Goal: Check status: Check status

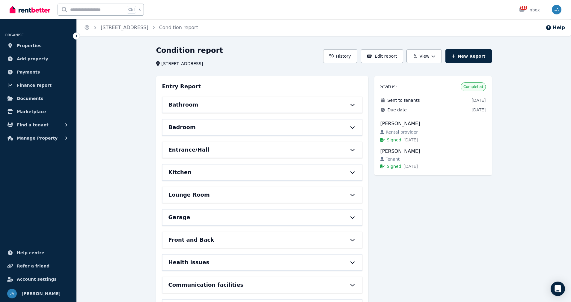
drag, startPoint x: 354, startPoint y: 107, endPoint x: 353, endPoint y: 110, distance: 3.4
click at [354, 107] on div "Bathroom" at bounding box center [263, 105] width 200 height 16
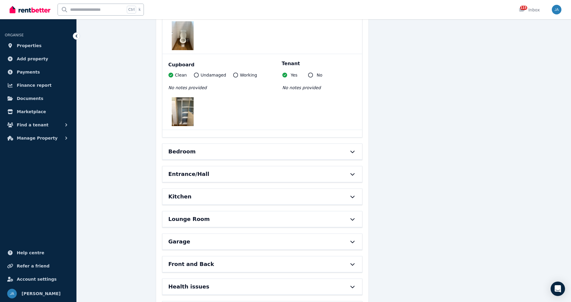
scroll to position [900, 0]
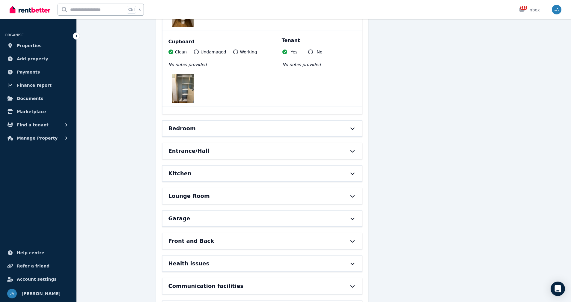
click at [354, 130] on icon at bounding box center [352, 128] width 7 height 5
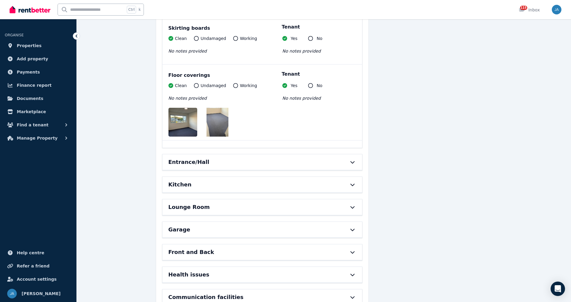
scroll to position [1560, 0]
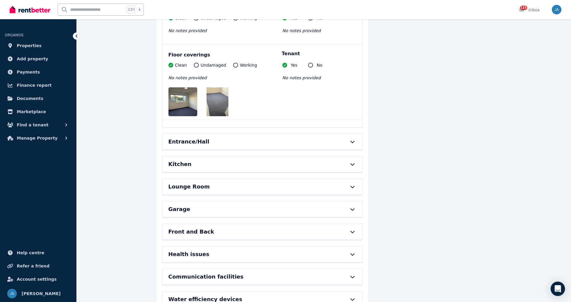
drag, startPoint x: 356, startPoint y: 140, endPoint x: 351, endPoint y: 143, distance: 5.6
click at [356, 140] on icon at bounding box center [352, 141] width 7 height 5
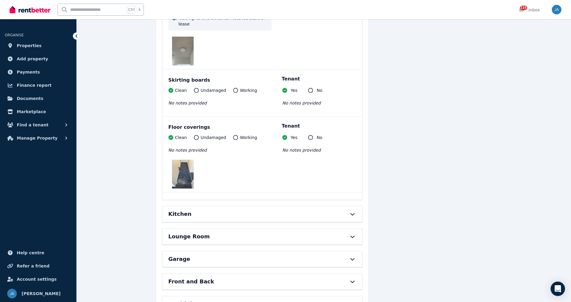
scroll to position [1920, 0]
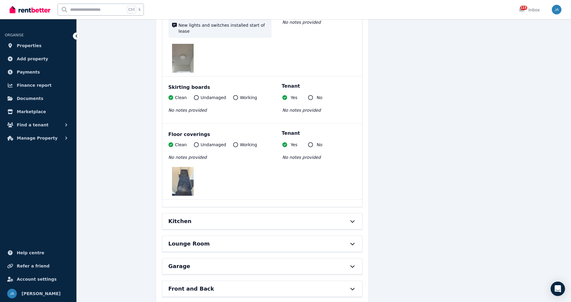
click at [353, 219] on icon at bounding box center [352, 221] width 7 height 5
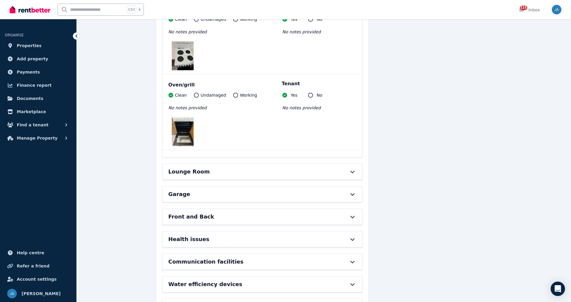
scroll to position [2879, 0]
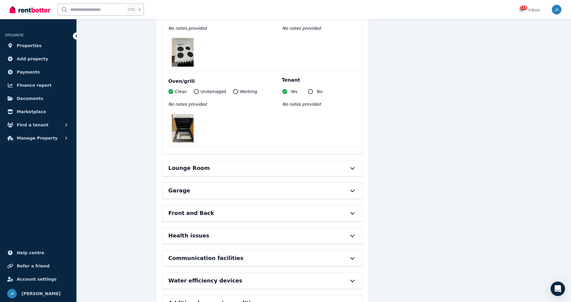
click at [353, 167] on icon at bounding box center [352, 168] width 4 height 2
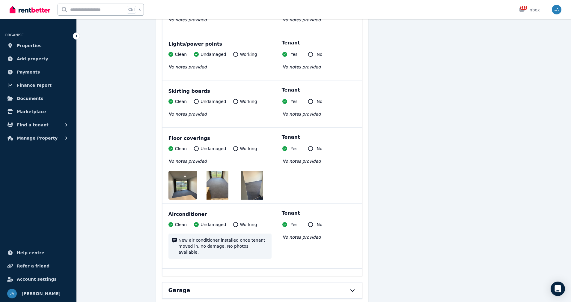
scroll to position [3359, 0]
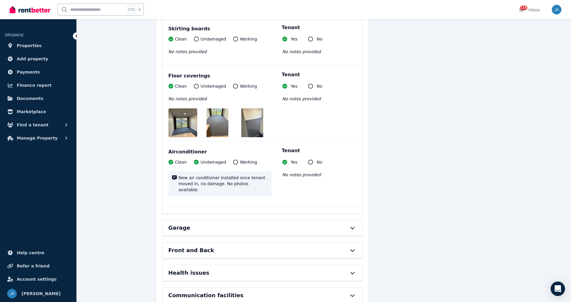
click at [355, 225] on icon at bounding box center [352, 227] width 7 height 5
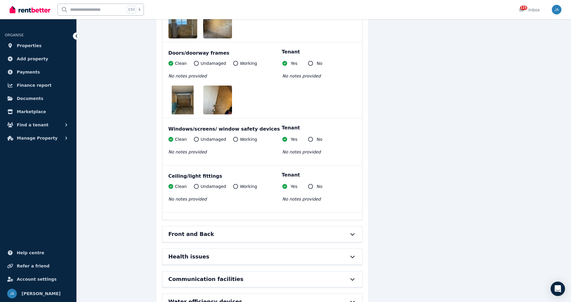
scroll to position [3629, 0]
click at [352, 231] on icon at bounding box center [352, 233] width 7 height 5
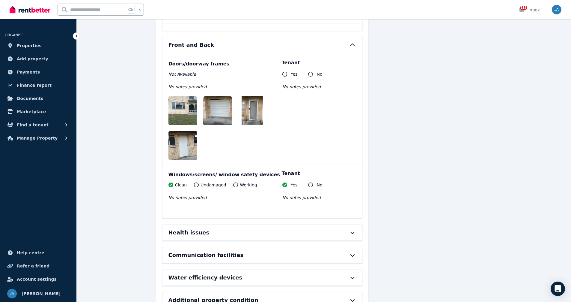
scroll to position [3823, 0]
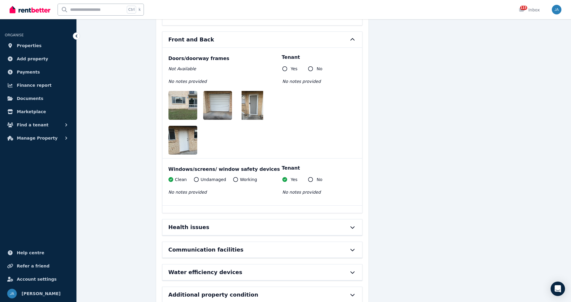
click at [353, 225] on icon at bounding box center [352, 227] width 7 height 5
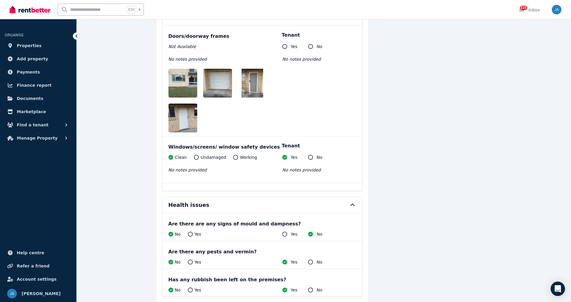
scroll to position [3907, 0]
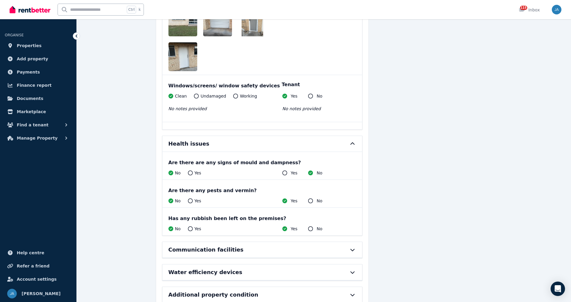
click at [352, 247] on icon at bounding box center [352, 249] width 7 height 5
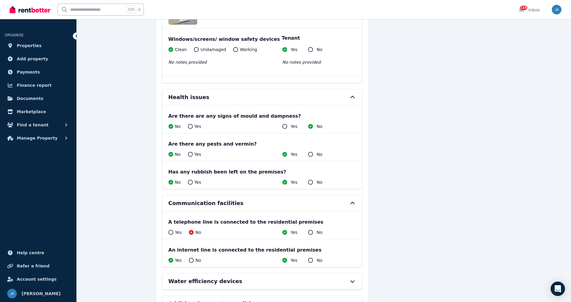
scroll to position [3962, 0]
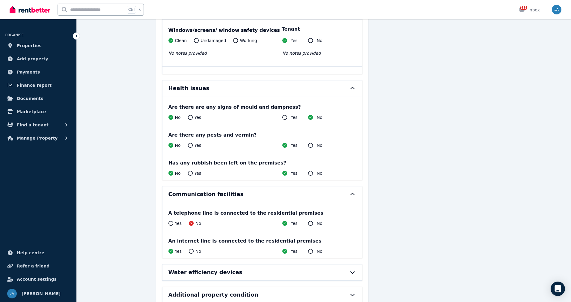
click at [348, 270] on div at bounding box center [349, 272] width 13 height 5
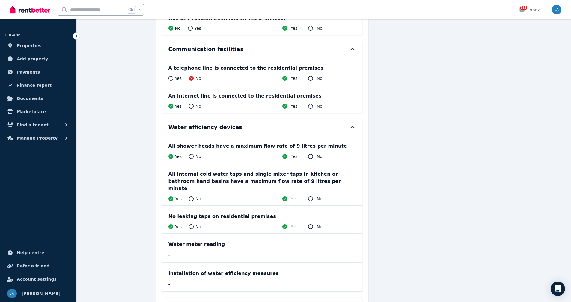
scroll to position [4111, 0]
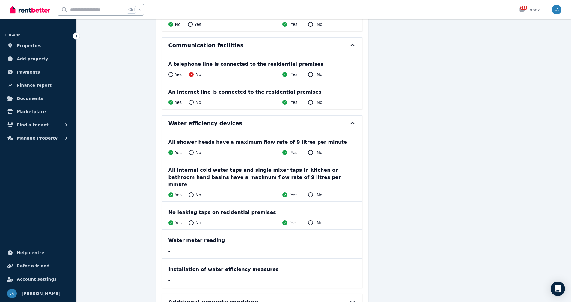
click at [353, 301] on icon at bounding box center [352, 302] width 4 height 2
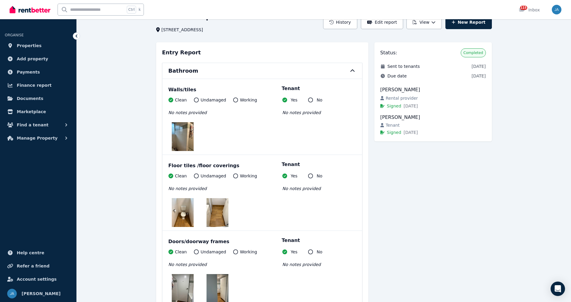
scroll to position [0, 0]
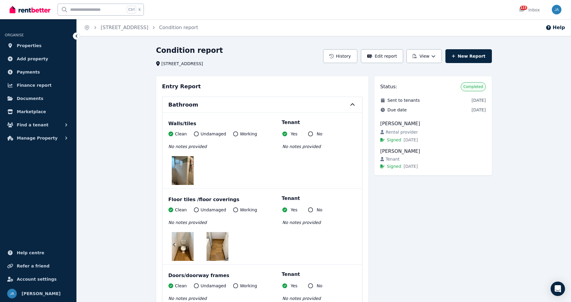
drag, startPoint x: 519, startPoint y: 228, endPoint x: 544, endPoint y: 120, distance: 111.2
